Goal: Task Accomplishment & Management: Complete application form

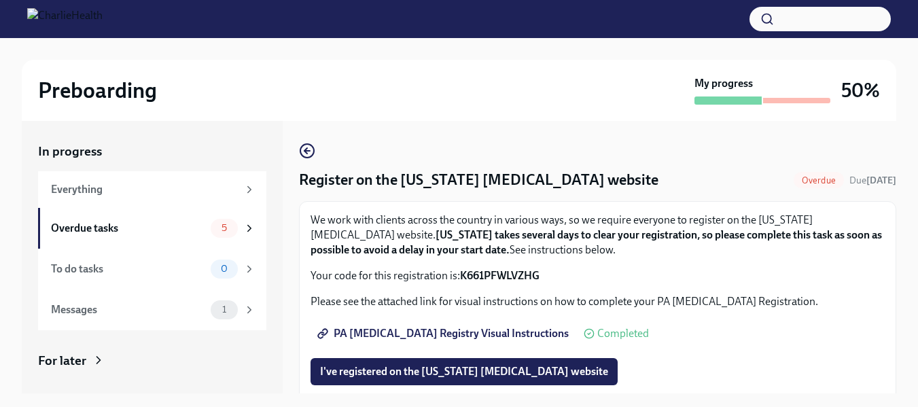
scroll to position [24, 0]
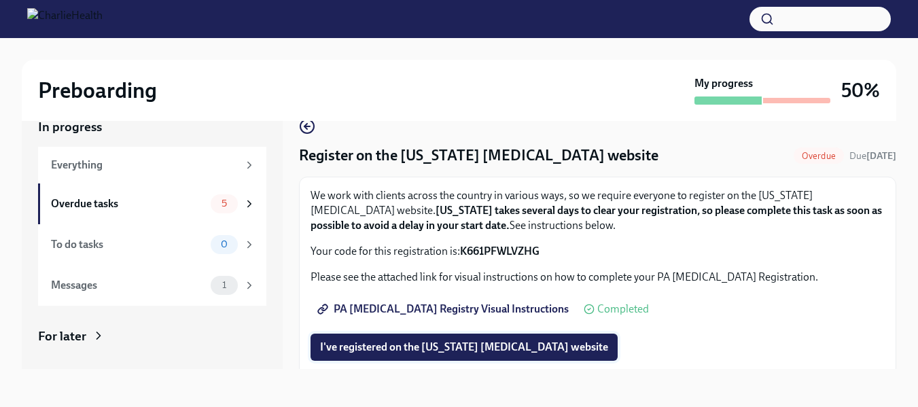
click at [476, 348] on span "I've registered on the [US_STATE] [MEDICAL_DATA] website" at bounding box center [464, 347] width 288 height 14
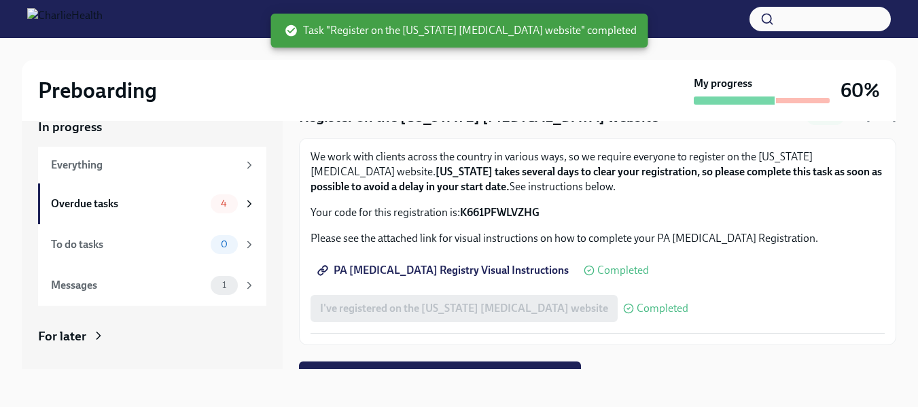
scroll to position [58, 0]
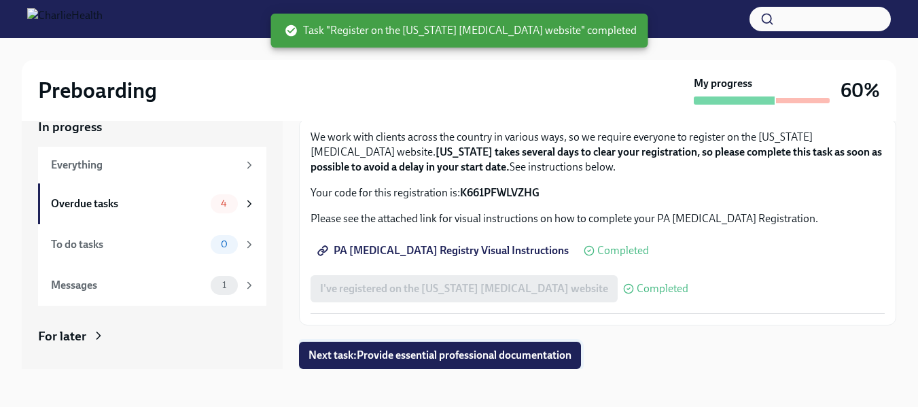
click at [436, 359] on span "Next task : Provide essential professional documentation" at bounding box center [439, 355] width 263 height 14
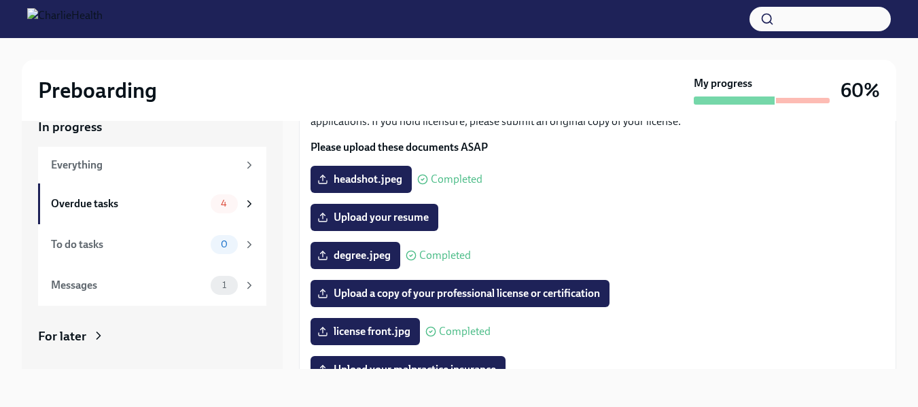
scroll to position [136, 0]
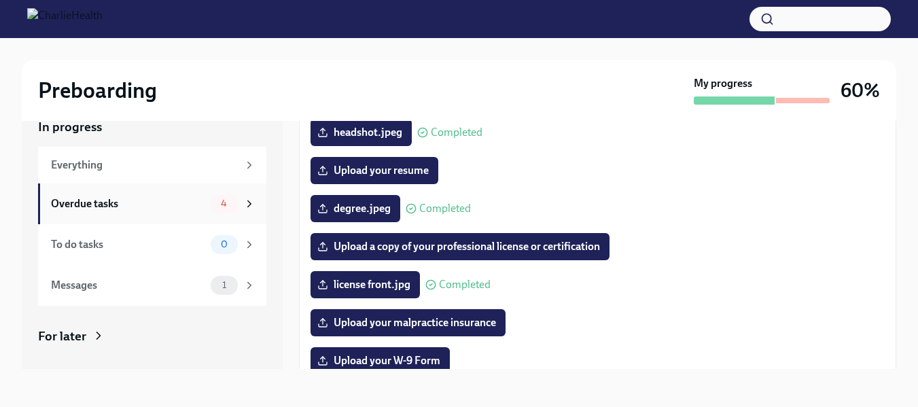
click at [71, 210] on div "Overdue tasks" at bounding box center [128, 203] width 154 height 15
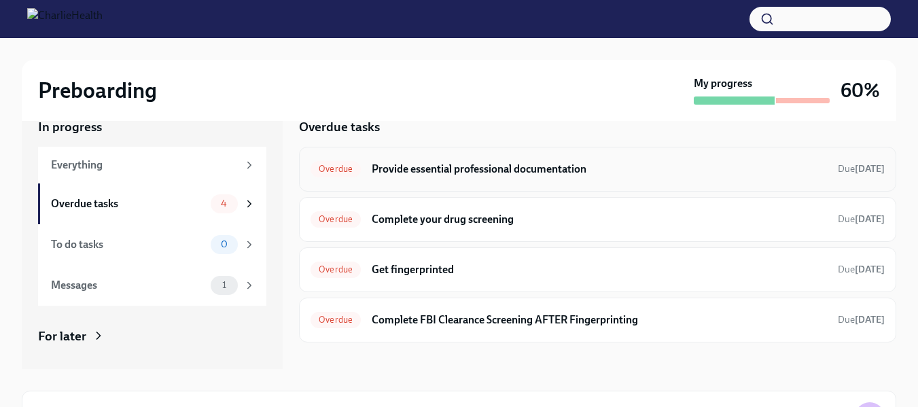
click at [433, 167] on h6 "Provide essential professional documentation" at bounding box center [599, 169] width 455 height 15
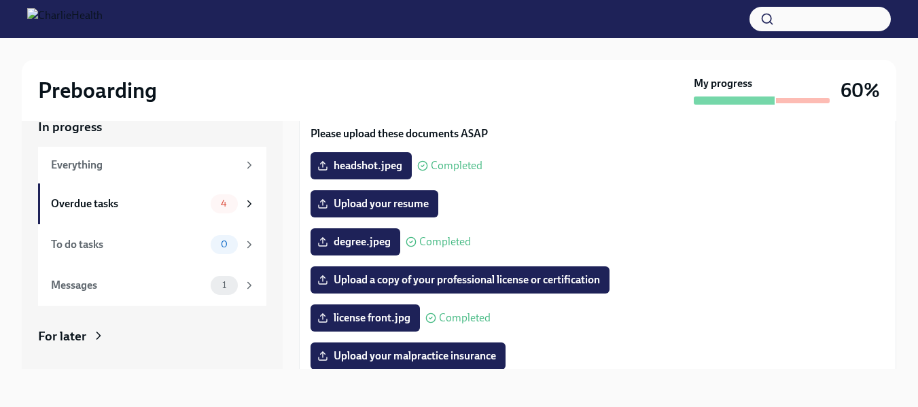
scroll to position [136, 0]
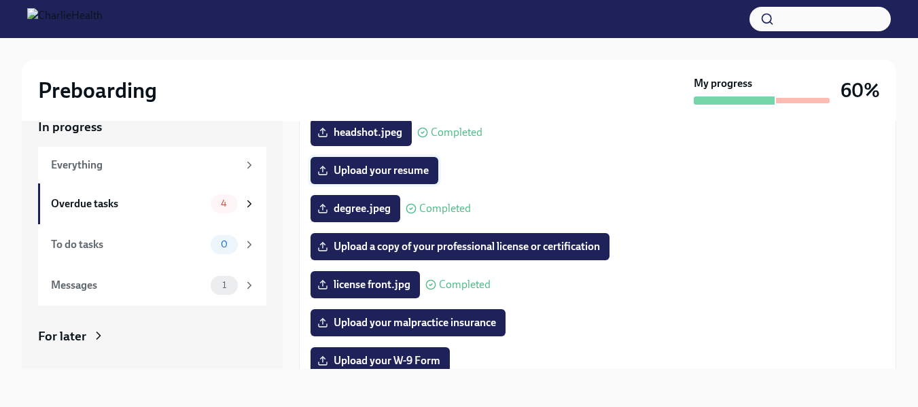
click at [372, 168] on span "Upload your resume" at bounding box center [374, 171] width 109 height 14
click at [0, 0] on input "Upload your resume" at bounding box center [0, 0] width 0 height 0
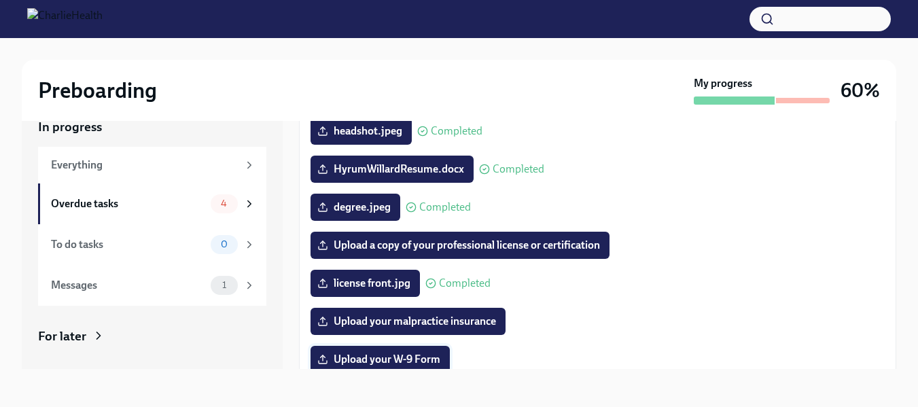
scroll to position [205, 0]
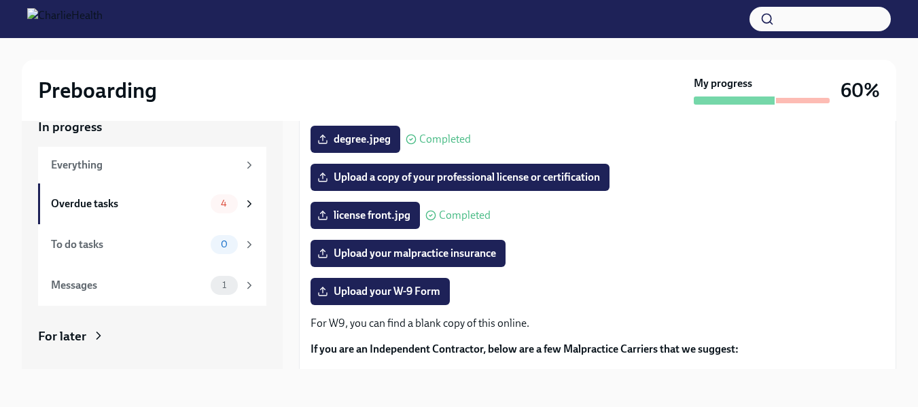
click at [250, 99] on div "Preboarding" at bounding box center [363, 90] width 650 height 27
